Goal: Transaction & Acquisition: Download file/media

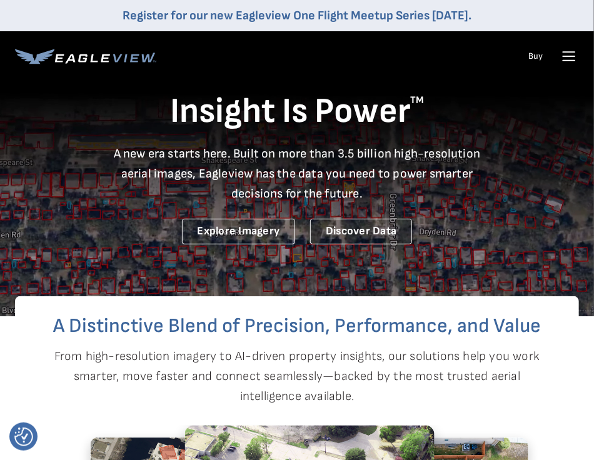
drag, startPoint x: 0, startPoint y: 0, endPoint x: 571, endPoint y: 57, distance: 574.1
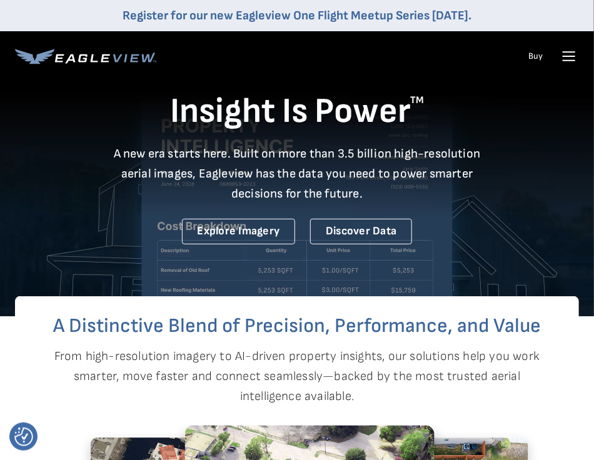
click at [571, 57] on icon at bounding box center [569, 56] width 20 height 20
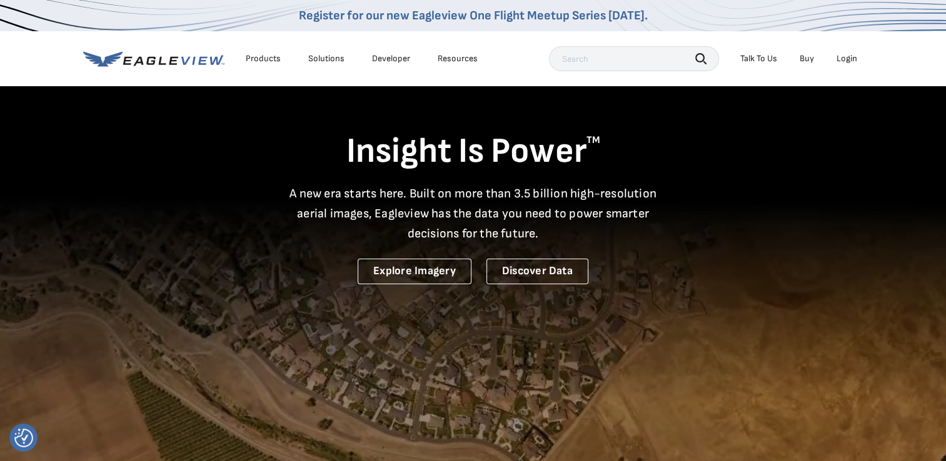
click at [593, 57] on div "Login" at bounding box center [846, 58] width 21 height 11
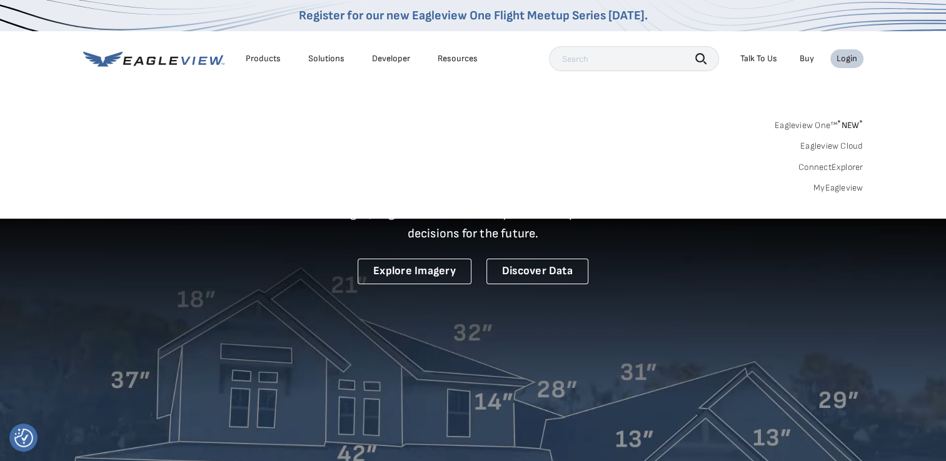
click at [593, 184] on link "MyEagleview" at bounding box center [838, 188] width 50 height 11
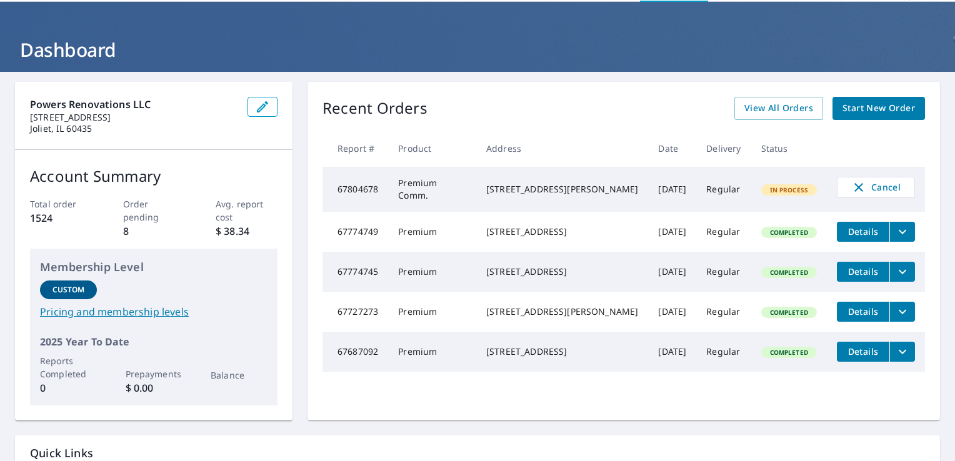
scroll to position [54, 0]
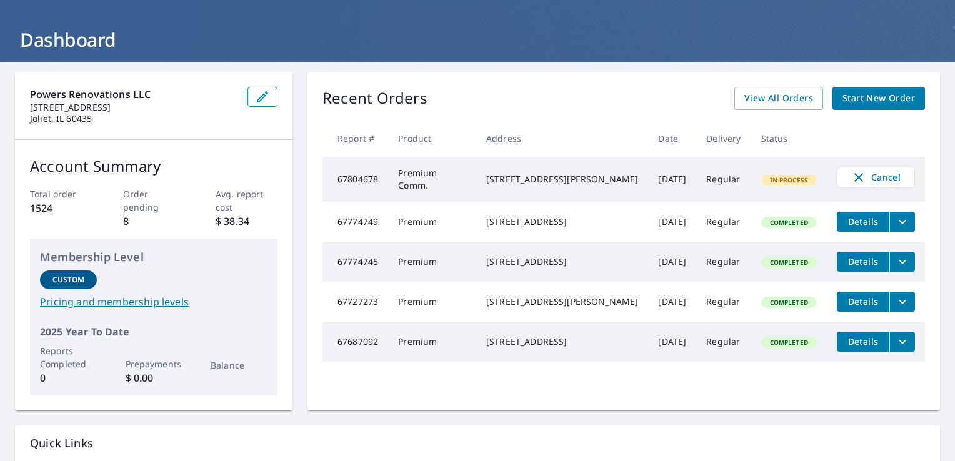
click at [895, 265] on icon "filesDropdownBtn-67774745" at bounding box center [902, 261] width 15 height 15
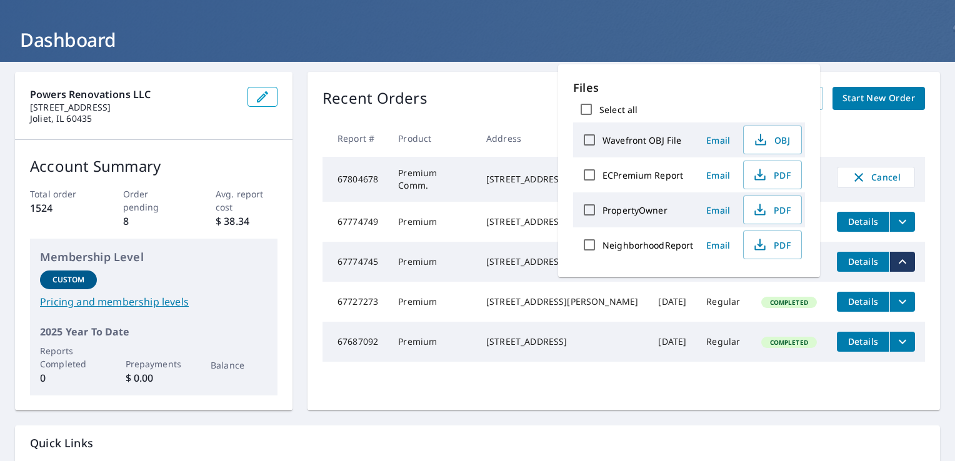
click at [674, 174] on label "ECPremium Report" at bounding box center [643, 175] width 81 height 12
click at [603, 174] on input "ECPremium Report" at bounding box center [589, 175] width 26 height 26
checkbox input "true"
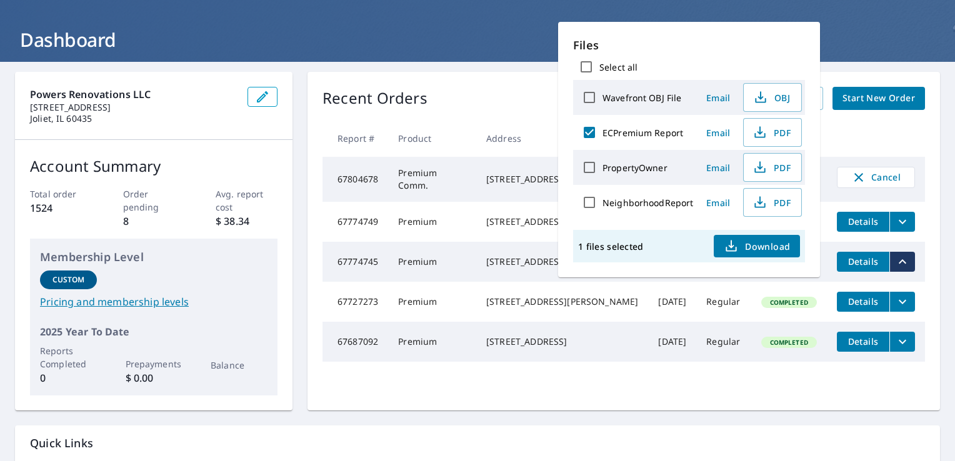
click at [761, 249] on span "Download" at bounding box center [757, 246] width 66 height 15
